Goal: Check status: Check status

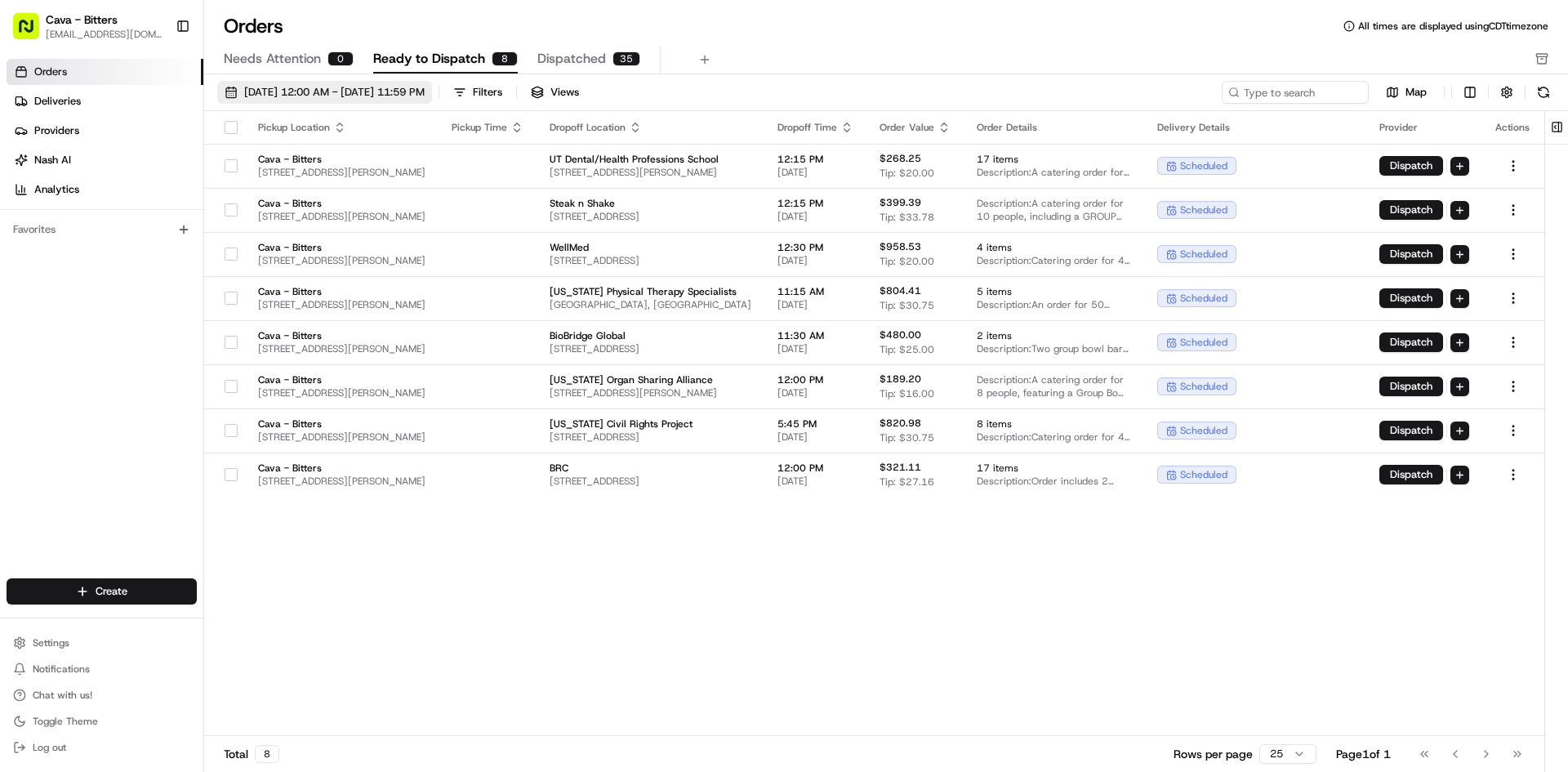
click at [406, 94] on span "[DATE] 12:00 AM - [DATE] 11:59 PM" at bounding box center [334, 92] width 181 height 15
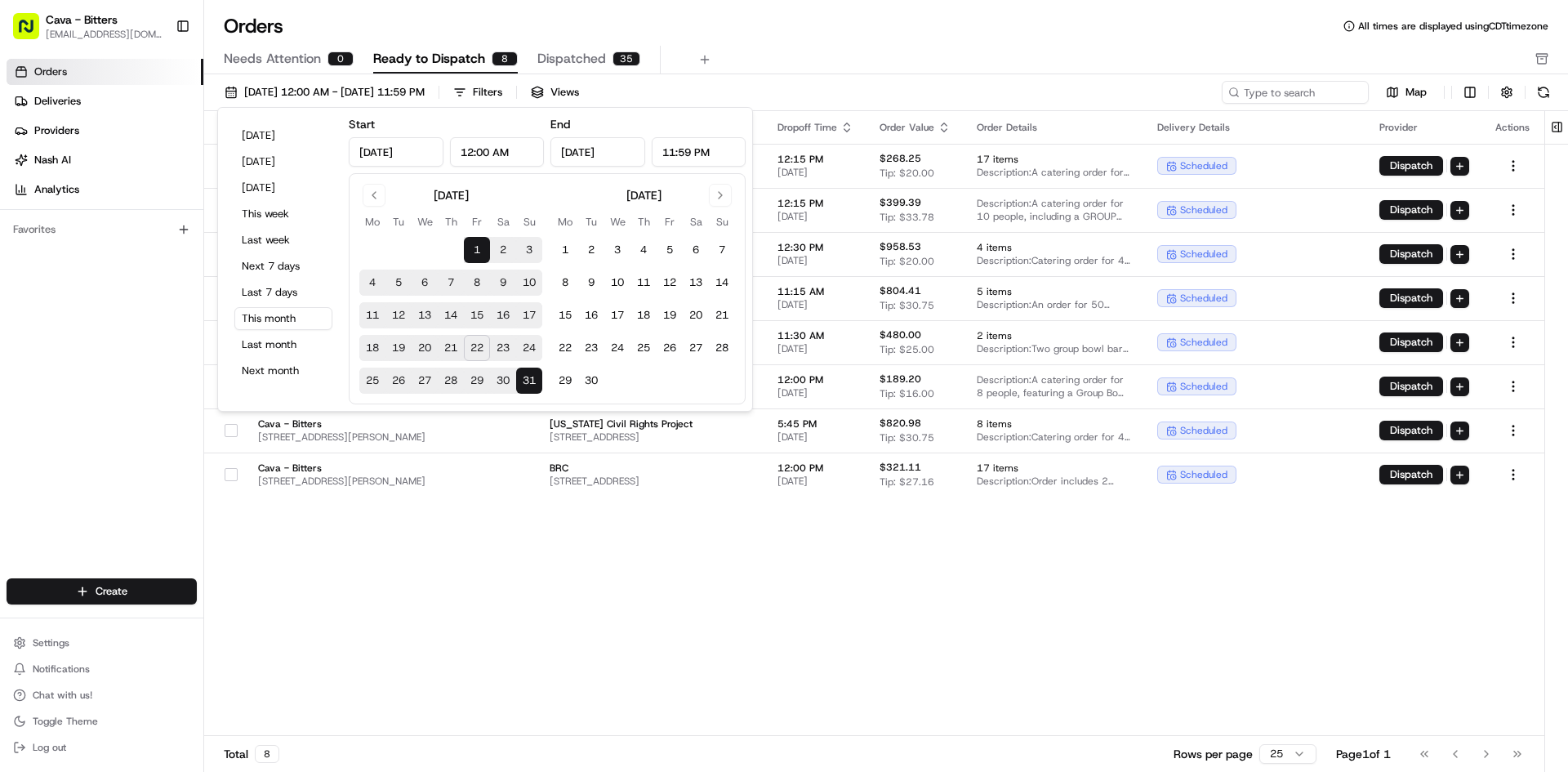
click at [504, 347] on button "23" at bounding box center [503, 348] width 26 height 26
type input "[DATE]"
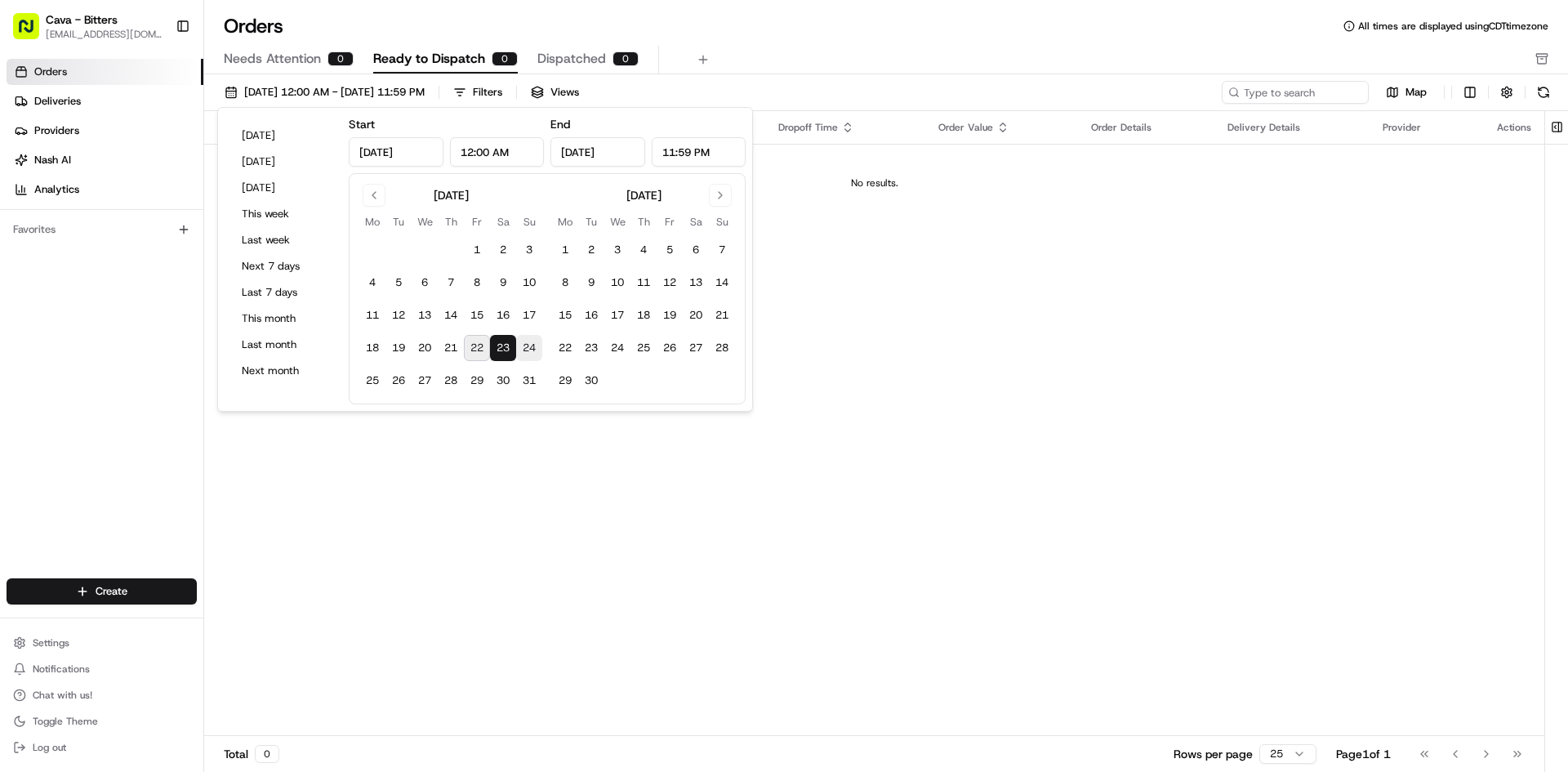
click at [527, 347] on button "24" at bounding box center [530, 348] width 26 height 26
type input "[DATE]"
click at [373, 391] on button "25" at bounding box center [372, 381] width 26 height 26
type input "[DATE]"
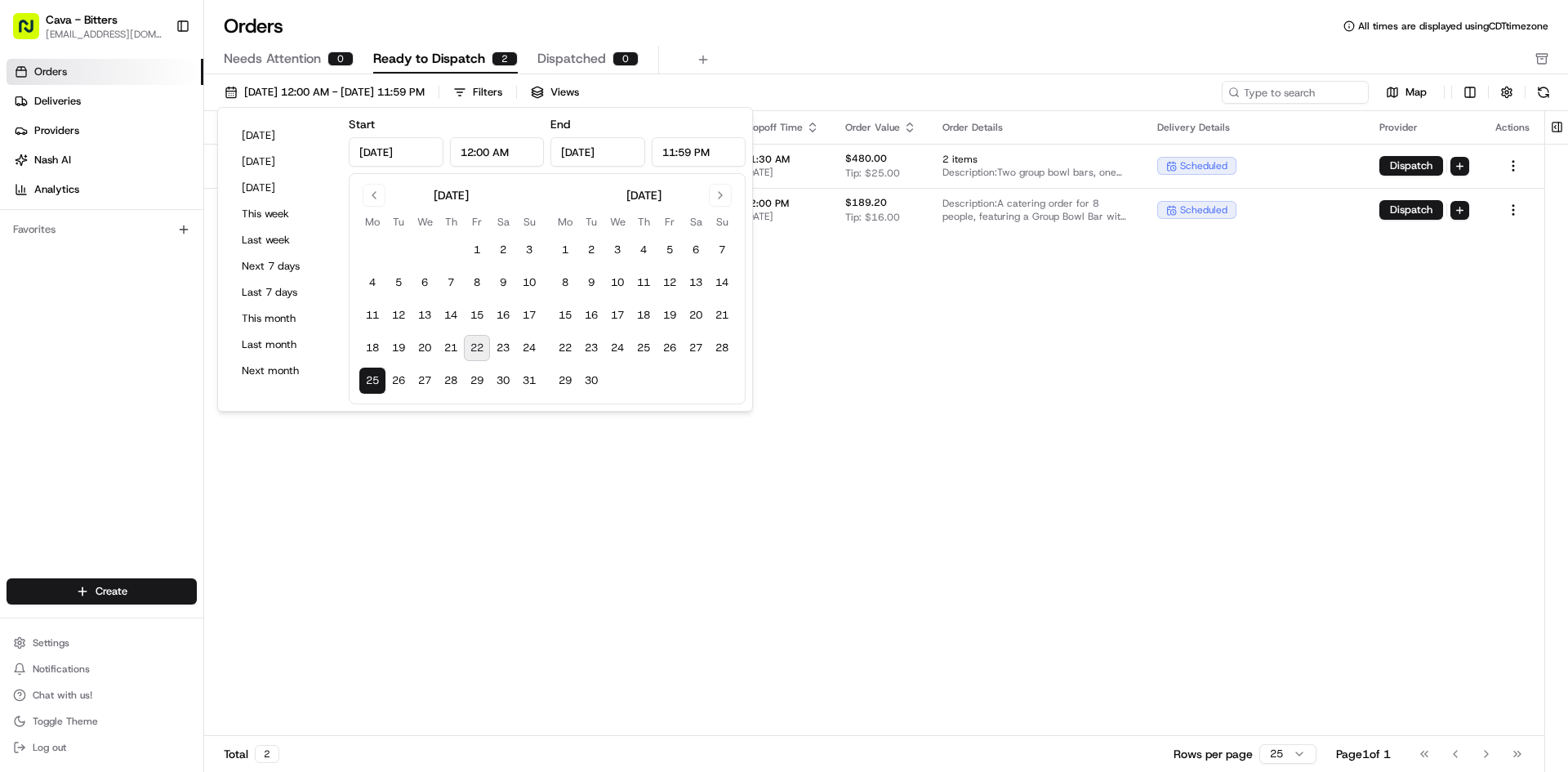
click at [1037, 358] on div "Pickup Location Pickup Time Dropoff Location Dropoff Time Order Value Order Det…" at bounding box center [874, 423] width 1340 height 625
